Goal: Transaction & Acquisition: Purchase product/service

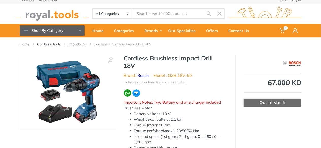
scroll to position [1, 0]
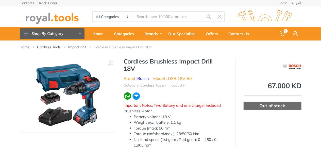
click at [86, 86] on img at bounding box center [68, 95] width 64 height 64
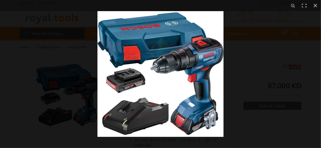
click at [200, 66] on img at bounding box center [160, 74] width 126 height 126
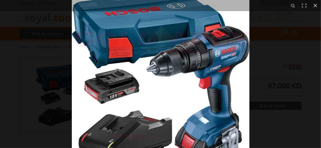
click at [200, 66] on img at bounding box center [160, 77] width 177 height 177
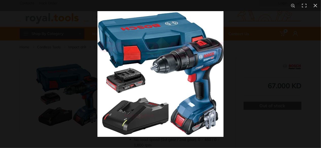
click at [200, 66] on img at bounding box center [160, 74] width 126 height 126
click at [317, 6] on button at bounding box center [315, 5] width 11 height 11
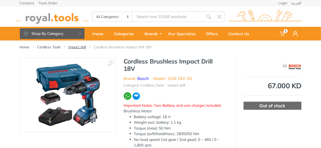
click at [79, 47] on link "Impact drill" at bounding box center [77, 47] width 18 height 5
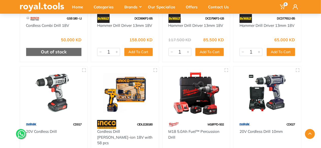
scroll to position [540, 0]
